Goal: Transaction & Acquisition: Subscribe to service/newsletter

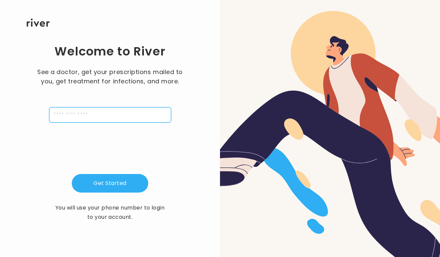
click at [123, 111] on input "tel" at bounding box center [110, 114] width 122 height 15
type input "**********"
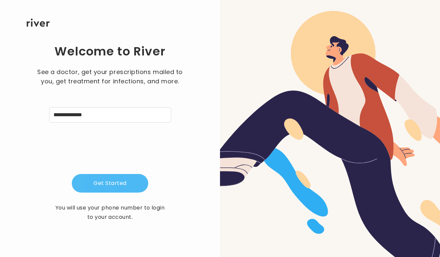
click at [100, 178] on button "Get Started" at bounding box center [110, 183] width 76 height 19
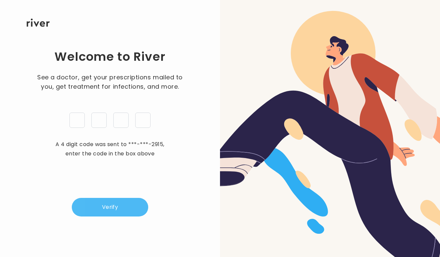
type input "*"
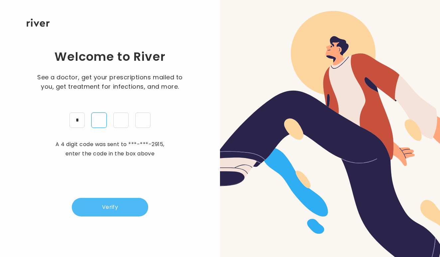
type input "*"
click at [115, 205] on button "Verify" at bounding box center [110, 207] width 76 height 19
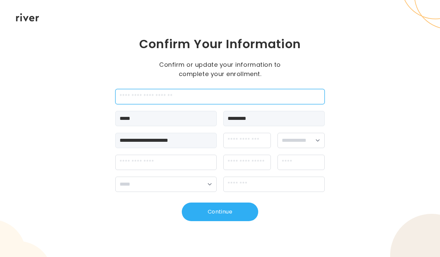
click at [167, 102] on input "employeeId" at bounding box center [219, 96] width 209 height 15
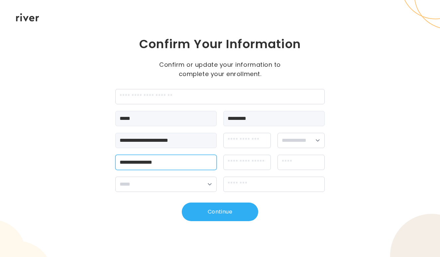
type input "**********"
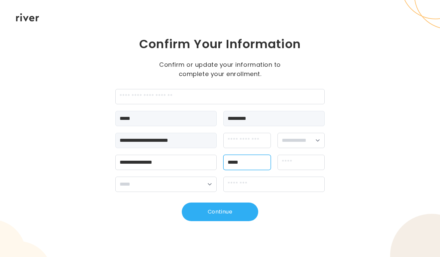
type input "*****"
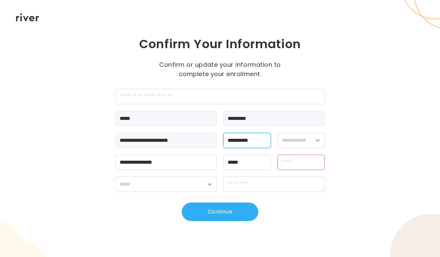
type input "**********"
select select "******"
click at [304, 167] on input "*******" at bounding box center [302, 162] width 48 height 15
type input "******"
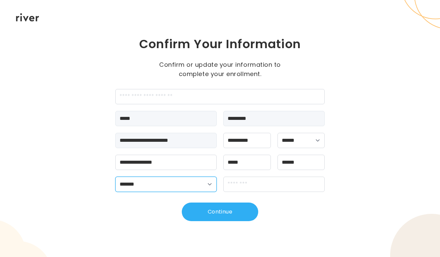
select select "**"
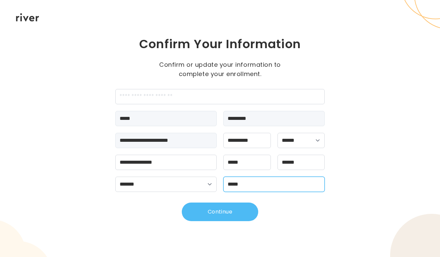
type input "*****"
click at [199, 216] on button "Continue" at bounding box center [220, 212] width 76 height 19
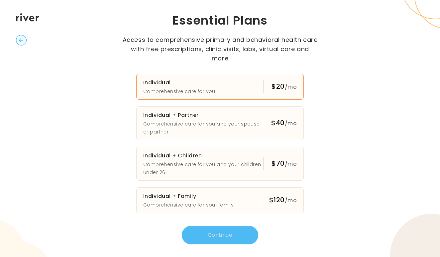
click at [238, 79] on button "Individual Comprehensive care for you $20 /mo" at bounding box center [220, 87] width 168 height 26
click at [209, 229] on button "Continue" at bounding box center [220, 235] width 76 height 19
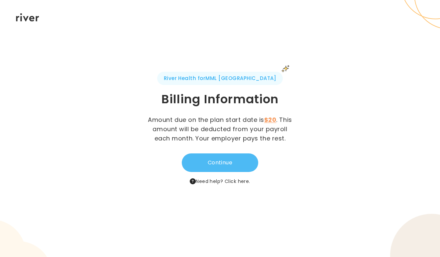
click at [241, 160] on button "Continue" at bounding box center [220, 163] width 76 height 19
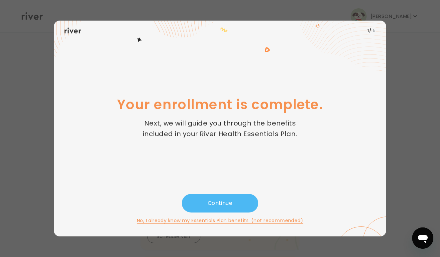
click at [214, 209] on button "Continue" at bounding box center [220, 203] width 76 height 19
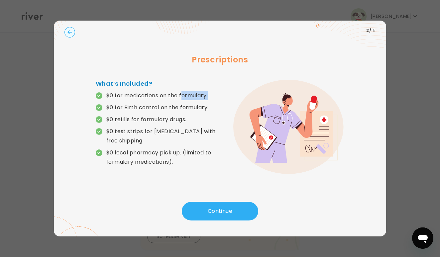
drag, startPoint x: 182, startPoint y: 96, endPoint x: 215, endPoint y: 97, distance: 32.2
click at [215, 97] on p "$0 for medications on the formulary." at bounding box center [158, 95] width 124 height 9
drag, startPoint x: 159, startPoint y: 95, endPoint x: 215, endPoint y: 98, distance: 56.6
click at [215, 98] on p "$0 for medications on the formulary." at bounding box center [158, 95] width 124 height 9
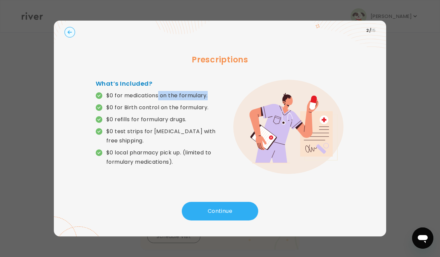
click at [215, 98] on p "$0 for medications on the formulary." at bounding box center [158, 95] width 124 height 9
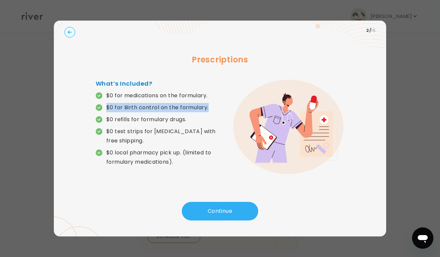
drag, startPoint x: 101, startPoint y: 104, endPoint x: 209, endPoint y: 104, distance: 108.0
click at [209, 107] on p "$0 for Birth control on the formulary." at bounding box center [158, 107] width 124 height 9
click at [196, 108] on p "$0 for Birth control on the formulary." at bounding box center [157, 107] width 102 height 9
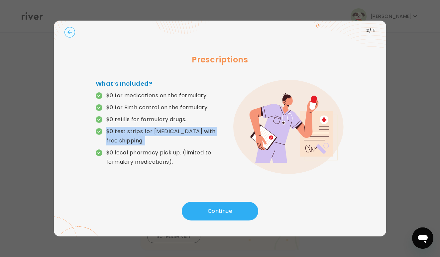
drag, startPoint x: 190, startPoint y: 119, endPoint x: 74, endPoint y: 170, distance: 127.0
click at [75, 167] on div "Prescriptions What’s Included? $0 for medications on the formulary. $0 for Birt…" at bounding box center [219, 122] width 311 height 162
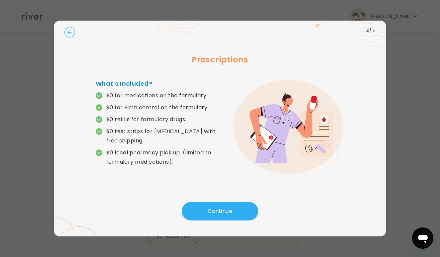
click at [74, 170] on div "Prescriptions What’s Included? $0 for medications on the formulary. $0 for Birt…" at bounding box center [219, 122] width 311 height 162
click at [200, 212] on button "Continue" at bounding box center [220, 211] width 76 height 19
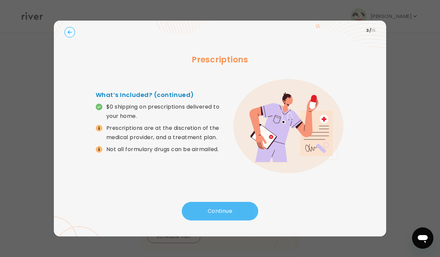
click at [209, 212] on button "Continue" at bounding box center [220, 211] width 76 height 19
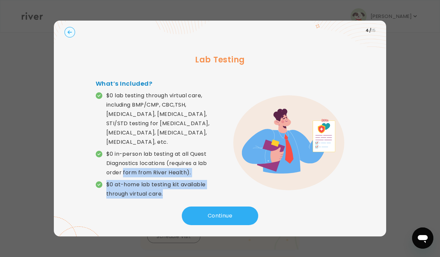
drag, startPoint x: 174, startPoint y: 183, endPoint x: 133, endPoint y: 154, distance: 50.4
click at [128, 158] on div "$0 lab testing through virtual care, including BMP/CMP, CBC,TSH, [MEDICAL_DATA]…" at bounding box center [158, 145] width 124 height 108
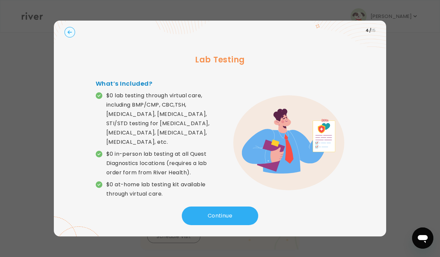
click at [133, 154] on p "$0 in-person lab testing at all Quest Diagnostics locations (requires a lab ord…" at bounding box center [163, 164] width 114 height 28
click at [209, 210] on button "Continue" at bounding box center [220, 216] width 76 height 19
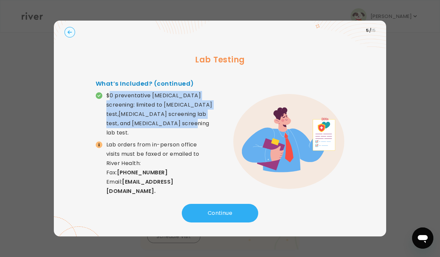
drag, startPoint x: 108, startPoint y: 92, endPoint x: 169, endPoint y: 124, distance: 68.4
click at [169, 125] on p "$0 preventative [MEDICAL_DATA] screening: limited to [MEDICAL_DATA] test,[MEDIC…" at bounding box center [163, 114] width 114 height 47
click at [169, 124] on p "$0 preventative [MEDICAL_DATA] screening: limited to [MEDICAL_DATA] test,[MEDIC…" at bounding box center [163, 114] width 114 height 47
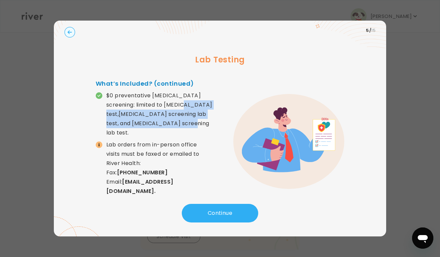
drag, startPoint x: 177, startPoint y: 106, endPoint x: 198, endPoint y: 122, distance: 26.3
click at [198, 122] on p "$0 preventative [MEDICAL_DATA] screening: limited to [MEDICAL_DATA] test,[MEDIC…" at bounding box center [163, 114] width 114 height 47
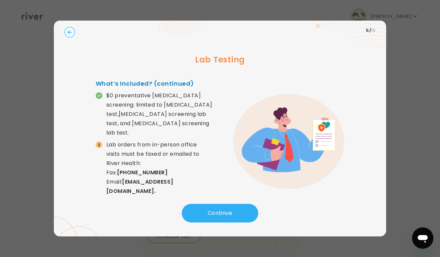
click at [189, 120] on p "$0 preventative [MEDICAL_DATA] screening: limited to [MEDICAL_DATA] test,[MEDIC…" at bounding box center [163, 114] width 114 height 47
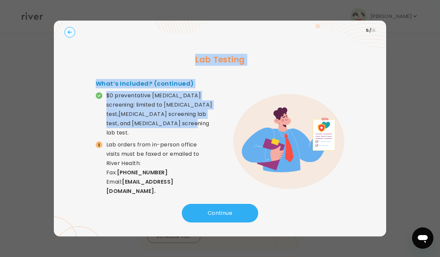
drag, startPoint x: 164, startPoint y: 125, endPoint x: 148, endPoint y: 64, distance: 63.0
click at [146, 65] on div "Lab Testing What’s Included? (continued) $0 preventative [MEDICAL_DATA] screeni…" at bounding box center [219, 123] width 311 height 164
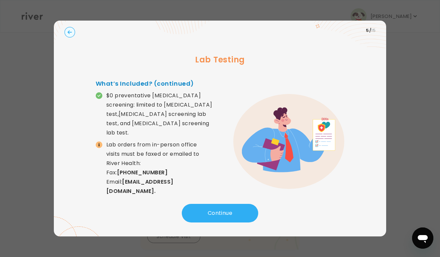
click at [148, 64] on h3 "Lab Testing" at bounding box center [219, 60] width 311 height 12
click at [187, 199] on div "Lab Testing What’s Included? (continued) $0 preventative [MEDICAL_DATA] screeni…" at bounding box center [219, 123] width 311 height 164
click at [193, 206] on button "Continue" at bounding box center [220, 213] width 76 height 19
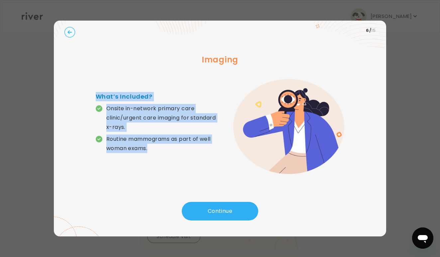
drag, startPoint x: 86, startPoint y: 92, endPoint x: 154, endPoint y: 158, distance: 94.5
click at [153, 157] on div "Imaging What’s Included? Onsite in-network primary care clinic/urgent care imag…" at bounding box center [219, 122] width 311 height 162
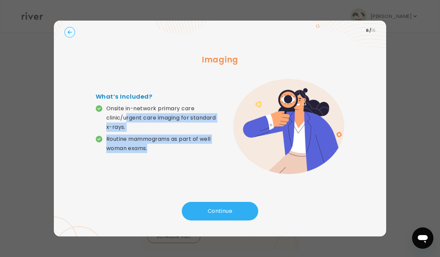
drag, startPoint x: 154, startPoint y: 150, endPoint x: 128, endPoint y: 118, distance: 41.5
click at [128, 118] on div "Onsite in-network primary care clinic/urgent care imaging for standard x-rays. …" at bounding box center [158, 128] width 124 height 49
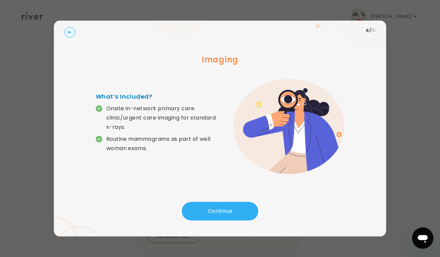
click at [118, 93] on h4 "What’s Included?" at bounding box center [158, 96] width 124 height 9
click at [115, 110] on p "Onsite in-network primary care clinic/urgent care imaging for standard x-rays." at bounding box center [163, 118] width 114 height 28
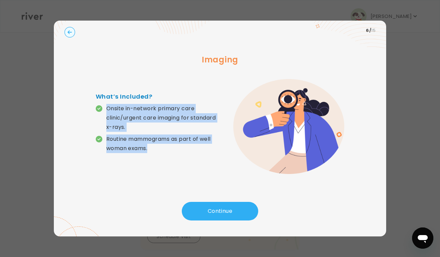
drag, startPoint x: 103, startPoint y: 108, endPoint x: 170, endPoint y: 153, distance: 80.1
click at [170, 153] on div "Onsite in-network primary care clinic/urgent care imaging for standard x-rays. …" at bounding box center [158, 128] width 124 height 49
click at [170, 153] on p "Routine mammograms as part of well woman exams." at bounding box center [163, 144] width 114 height 19
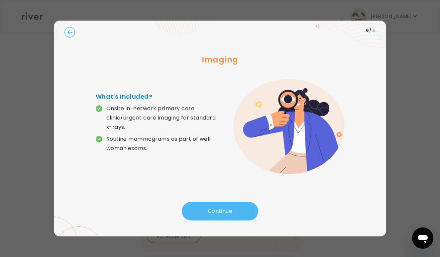
click at [226, 218] on button "Continue" at bounding box center [220, 211] width 76 height 19
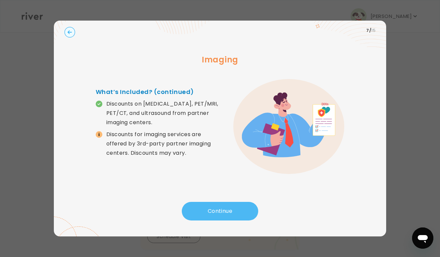
click at [213, 208] on button "Continue" at bounding box center [220, 211] width 76 height 19
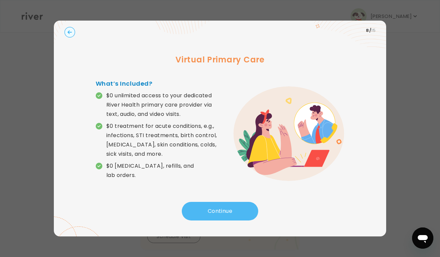
click at [206, 207] on button "Continue" at bounding box center [220, 211] width 76 height 19
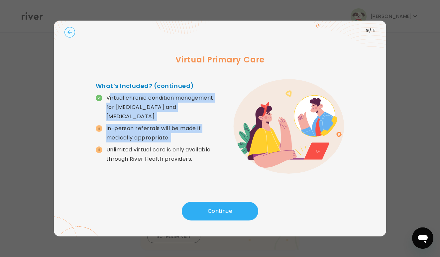
drag, startPoint x: 108, startPoint y: 99, endPoint x: 188, endPoint y: 139, distance: 88.9
click at [188, 139] on div "Virtual chronic condition management for [MEDICAL_DATA] and [MEDICAL_DATA]. In-…" at bounding box center [158, 128] width 124 height 70
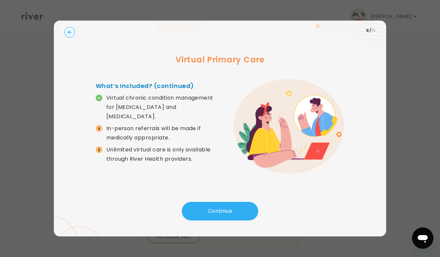
click at [188, 139] on div "Virtual chronic condition management for [MEDICAL_DATA] and [MEDICAL_DATA]. In-…" at bounding box center [158, 128] width 124 height 70
click at [202, 158] on p "Unlimited virtual care is only available through River Health providers." at bounding box center [163, 154] width 114 height 19
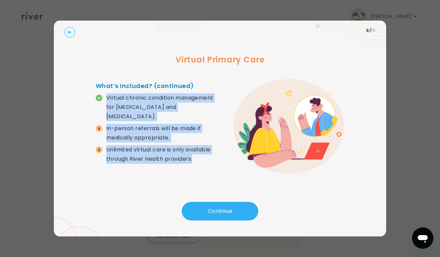
drag, startPoint x: 202, startPoint y: 158, endPoint x: 86, endPoint y: 105, distance: 127.9
click at [86, 105] on div "Virtual Primary Care What’s Included? (continued) Virtual chronic condition man…" at bounding box center [219, 122] width 311 height 162
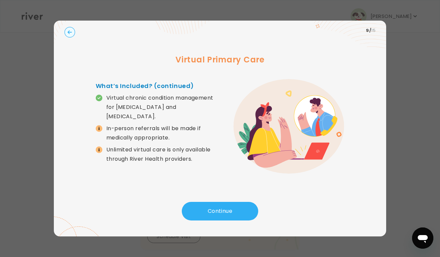
click at [172, 68] on div "Virtual Primary Care What’s Included? (continued) Virtual chronic condition man…" at bounding box center [219, 122] width 311 height 162
click at [199, 213] on button "Continue" at bounding box center [220, 211] width 76 height 19
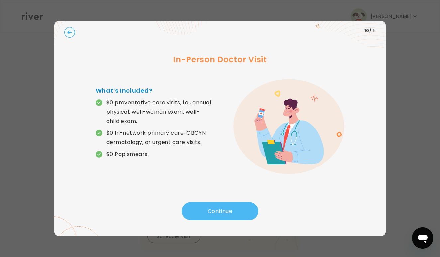
click at [199, 213] on button "Continue" at bounding box center [220, 211] width 76 height 19
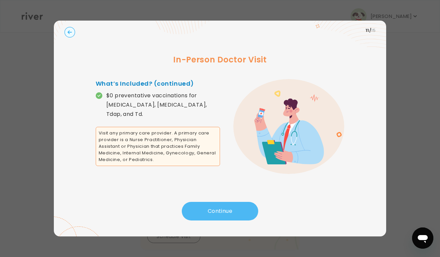
click at [233, 210] on button "Continue" at bounding box center [220, 211] width 76 height 19
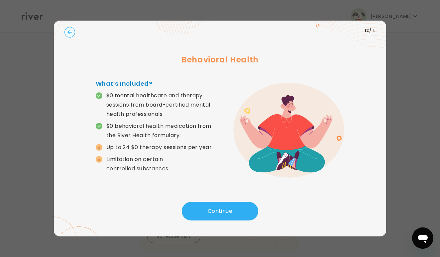
click at [226, 202] on div "Behavioral Health What’s Included? $0 mental healthcare and therapy sessions fr…" at bounding box center [219, 122] width 311 height 162
click at [226, 210] on button "Continue" at bounding box center [220, 211] width 76 height 19
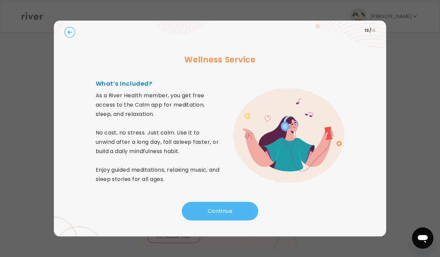
click at [226, 210] on button "Continue" at bounding box center [220, 211] width 76 height 19
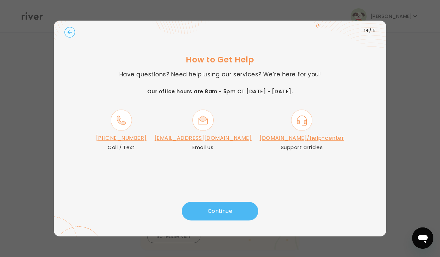
click at [208, 209] on button "Continue" at bounding box center [220, 211] width 76 height 19
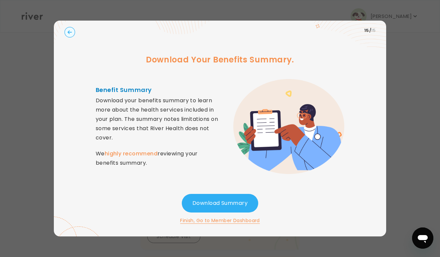
click at [200, 220] on button "Finish, Go to Member Dashboard" at bounding box center [220, 221] width 80 height 8
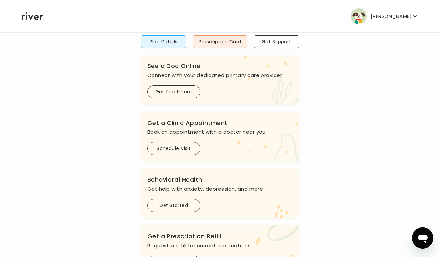
scroll to position [87, 0]
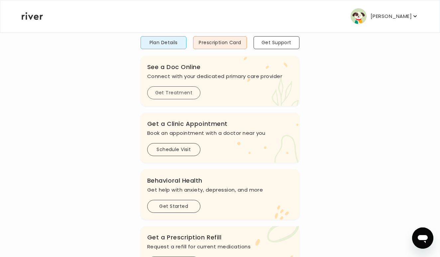
click at [163, 91] on button "Get Treatment" at bounding box center [173, 92] width 53 height 13
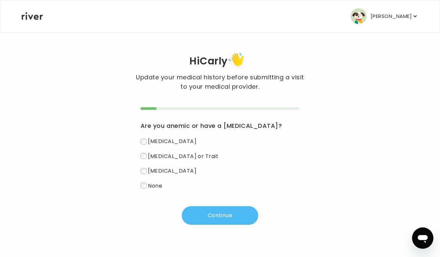
click at [212, 216] on button "Continue" at bounding box center [220, 215] width 76 height 19
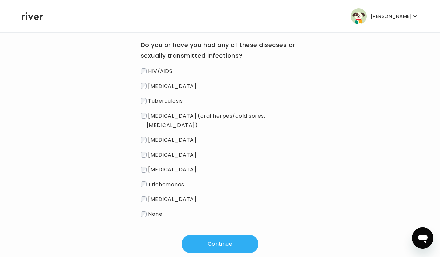
scroll to position [82, 0]
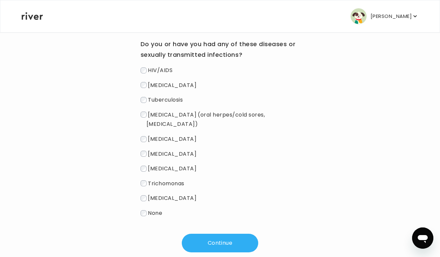
click at [151, 110] on label "[MEDICAL_DATA] (oral herpes/cold sores, [MEDICAL_DATA])" at bounding box center [220, 119] width 159 height 19
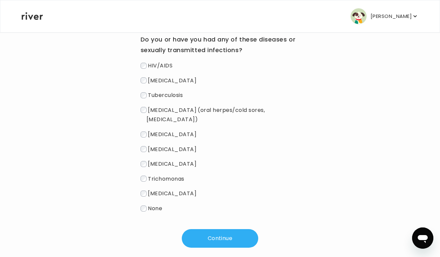
scroll to position [86, 0]
click at [205, 230] on button "Continue" at bounding box center [220, 239] width 76 height 19
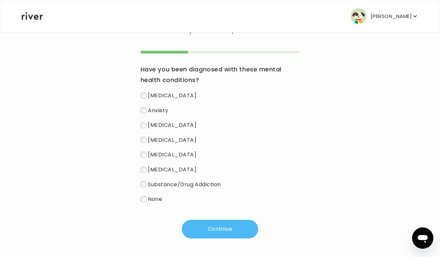
scroll to position [57, 0]
click at [200, 229] on button "Continue" at bounding box center [220, 229] width 76 height 19
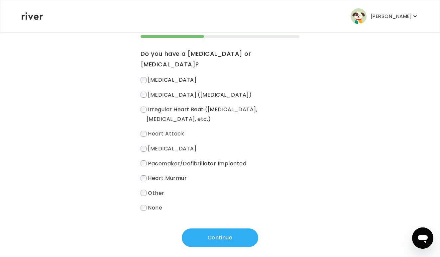
scroll to position [71, 0]
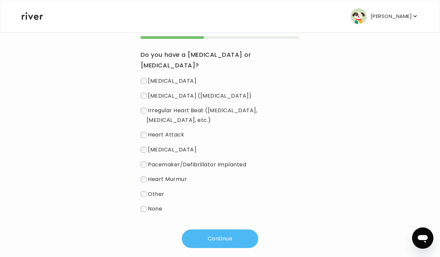
click at [207, 230] on button "Continue" at bounding box center [220, 239] width 76 height 19
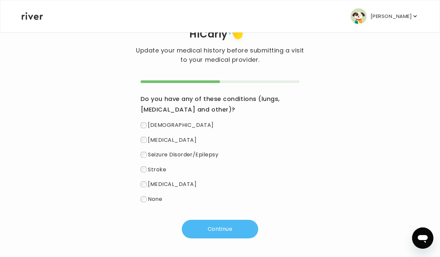
scroll to position [27, 0]
click at [215, 232] on button "Continue" at bounding box center [220, 229] width 76 height 19
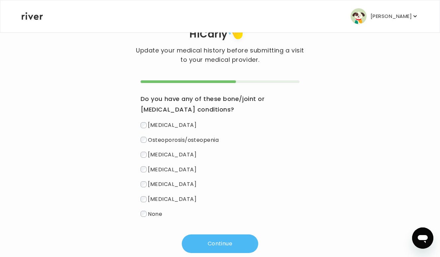
click at [217, 241] on button "Continue" at bounding box center [220, 244] width 76 height 19
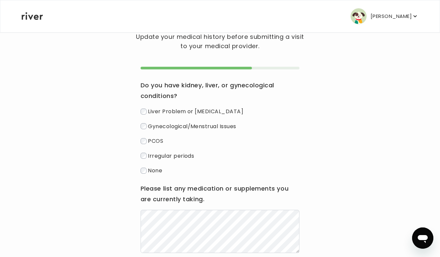
scroll to position [41, 0]
click at [142, 160] on label "Irregular periods" at bounding box center [220, 156] width 159 height 10
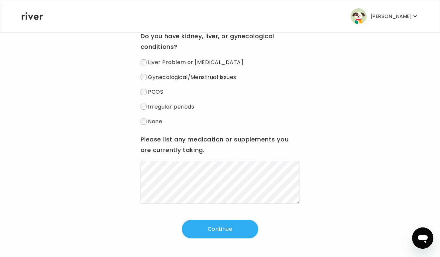
scroll to position [90, 0]
click at [207, 230] on button "Continue" at bounding box center [220, 229] width 76 height 19
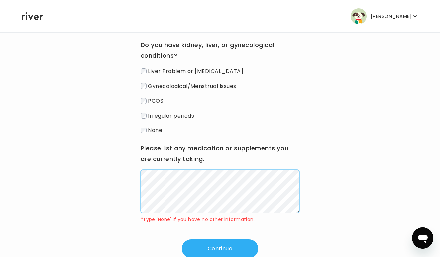
scroll to position [80, 0]
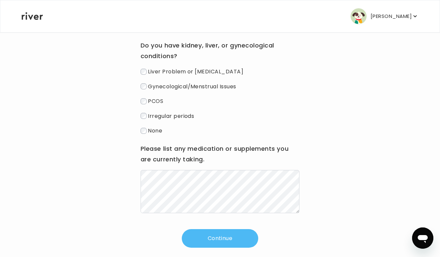
click at [211, 248] on button "Continue" at bounding box center [220, 238] width 76 height 19
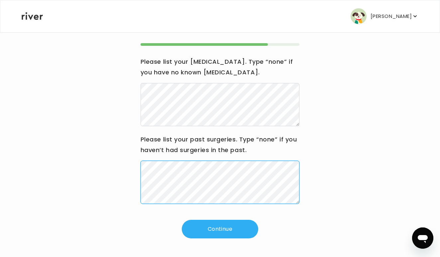
scroll to position [64, 0]
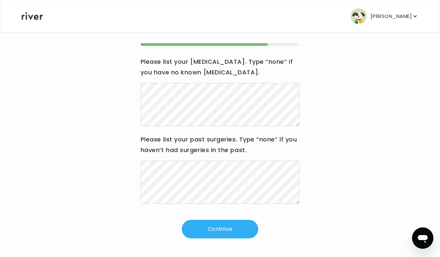
drag, startPoint x: 191, startPoint y: 232, endPoint x: 195, endPoint y: 232, distance: 4.0
click at [191, 232] on button "Continue" at bounding box center [220, 229] width 76 height 19
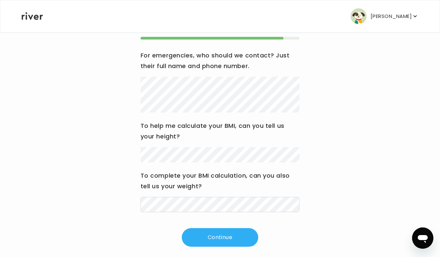
scroll to position [72, 0]
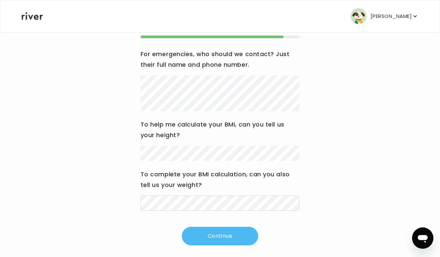
click at [214, 229] on button "Continue" at bounding box center [220, 236] width 76 height 19
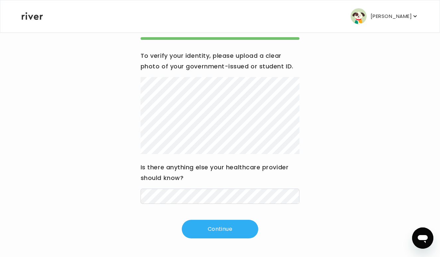
scroll to position [70, 0]
click at [228, 226] on button "Continue" at bounding box center [220, 229] width 76 height 19
click at [214, 230] on button "Continue" at bounding box center [220, 229] width 76 height 19
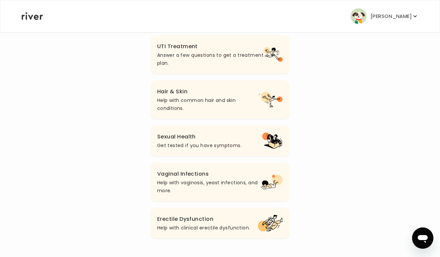
scroll to position [243, 0]
